Goal: Find specific page/section: Find specific page/section

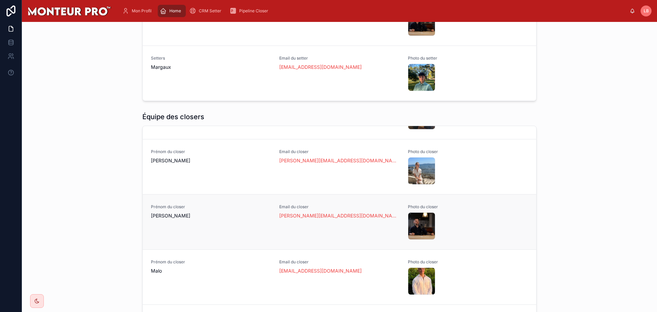
scroll to position [616, 0]
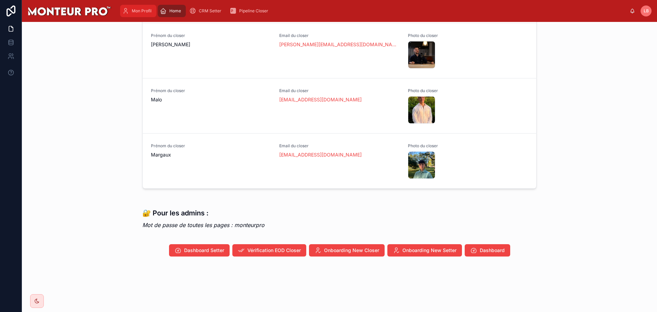
click at [141, 5] on div "Mon Profil" at bounding box center [138, 10] width 32 height 11
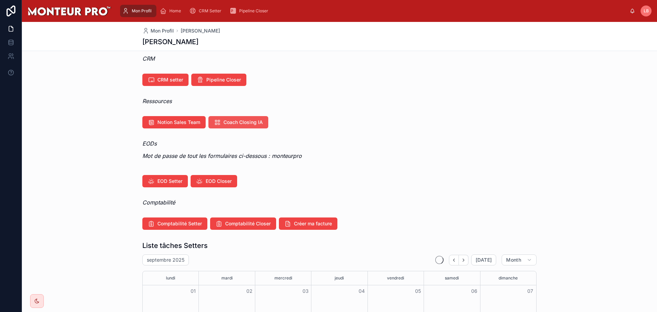
scroll to position [68, 0]
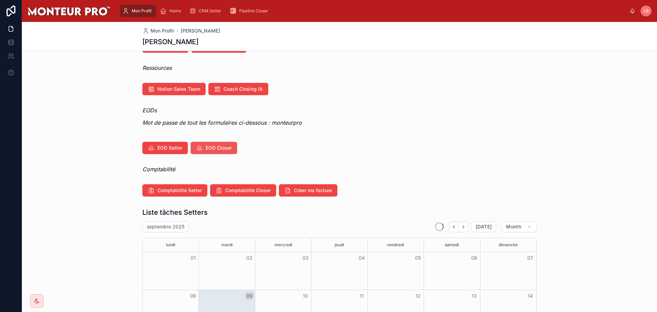
click at [212, 147] on span "EOD Closer" at bounding box center [219, 147] width 26 height 7
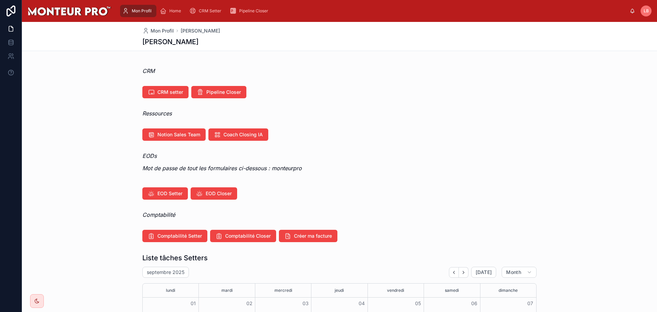
scroll to position [34, 0]
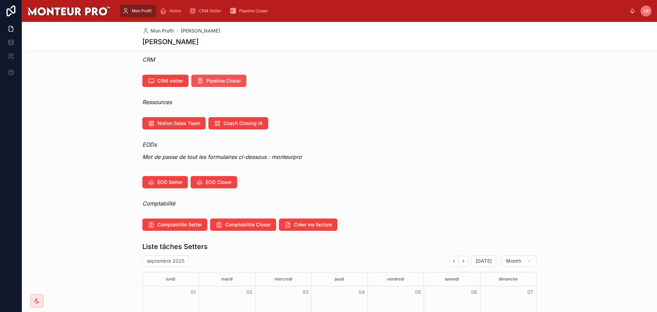
click at [221, 80] on span "Pipeline Closer" at bounding box center [223, 80] width 35 height 7
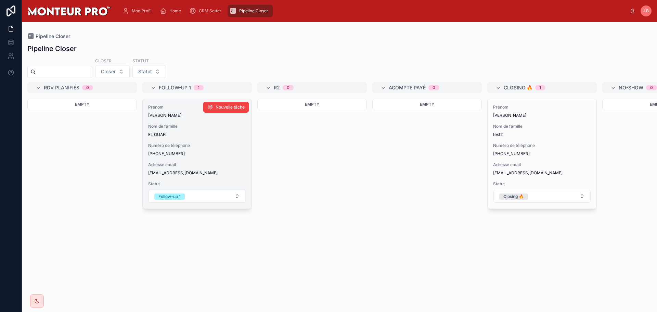
click at [215, 164] on span "Adresse email" at bounding box center [197, 164] width 98 height 5
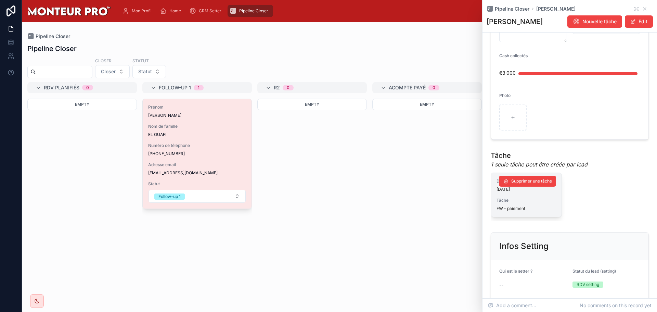
scroll to position [143, 0]
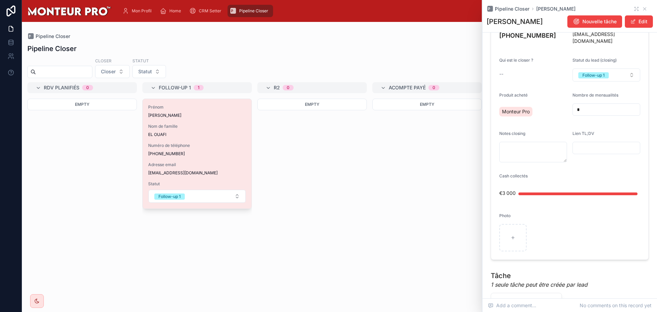
click at [452, 167] on div "Empty" at bounding box center [427, 201] width 110 height 205
click at [642, 10] on icon at bounding box center [644, 8] width 5 height 5
